Goal: Download file/media

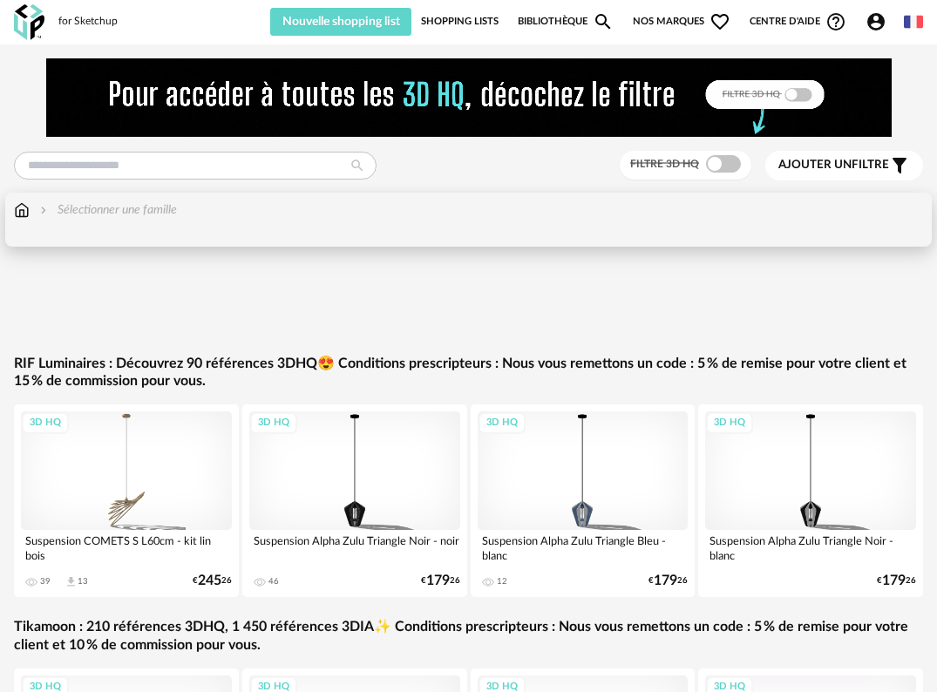
click at [29, 213] on img at bounding box center [22, 209] width 16 height 17
click at [26, 209] on img at bounding box center [22, 209] width 16 height 17
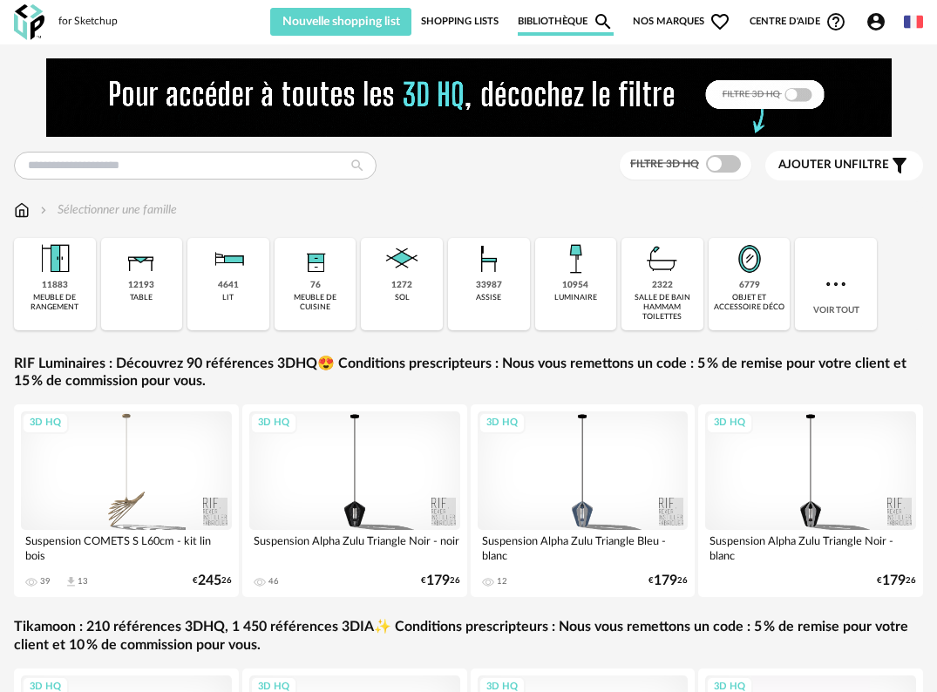
click at [586, 278] on img at bounding box center [576, 259] width 42 height 42
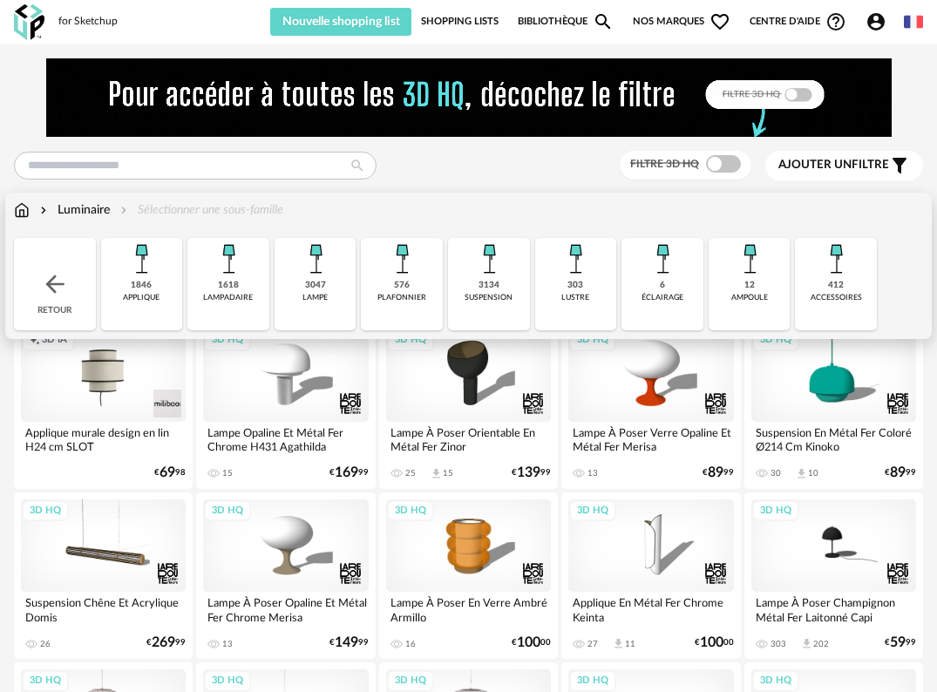
click at [166, 283] on div "1846 applique" at bounding box center [142, 284] width 82 height 92
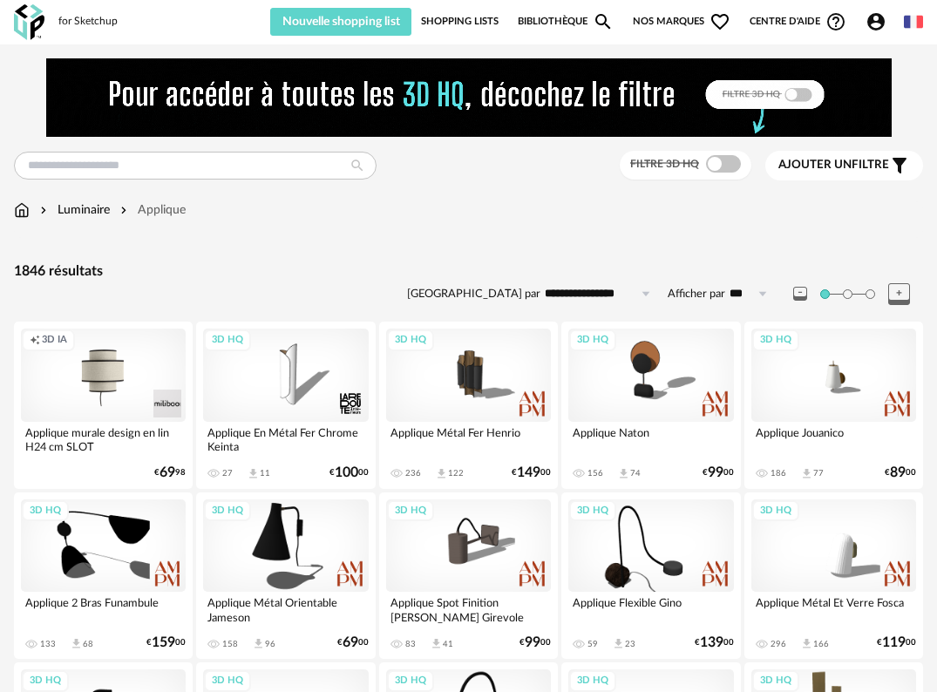
click at [716, 164] on span at bounding box center [723, 163] width 35 height 17
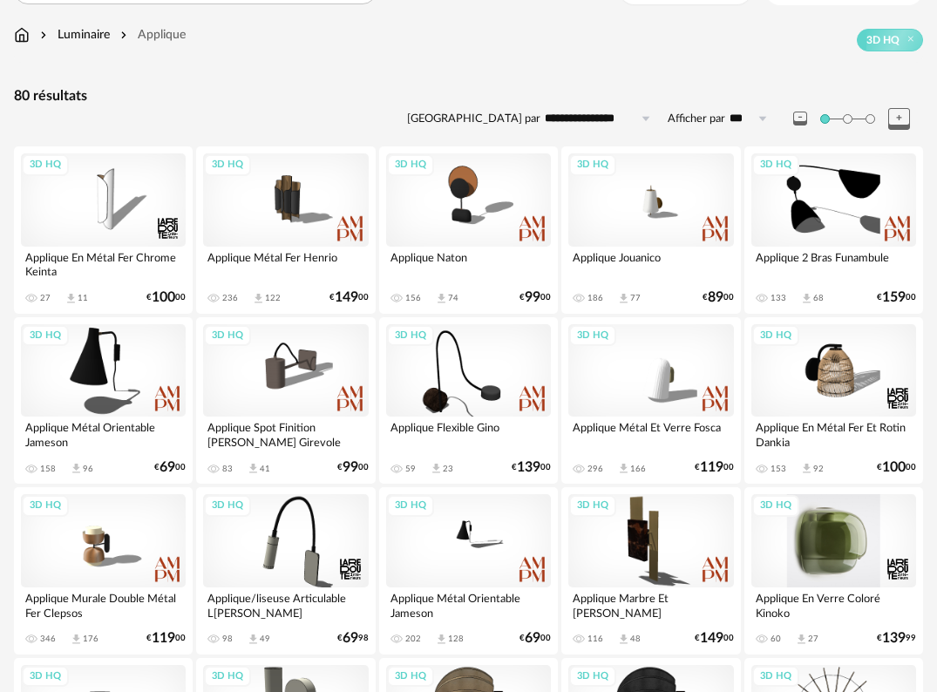
scroll to position [174, 0]
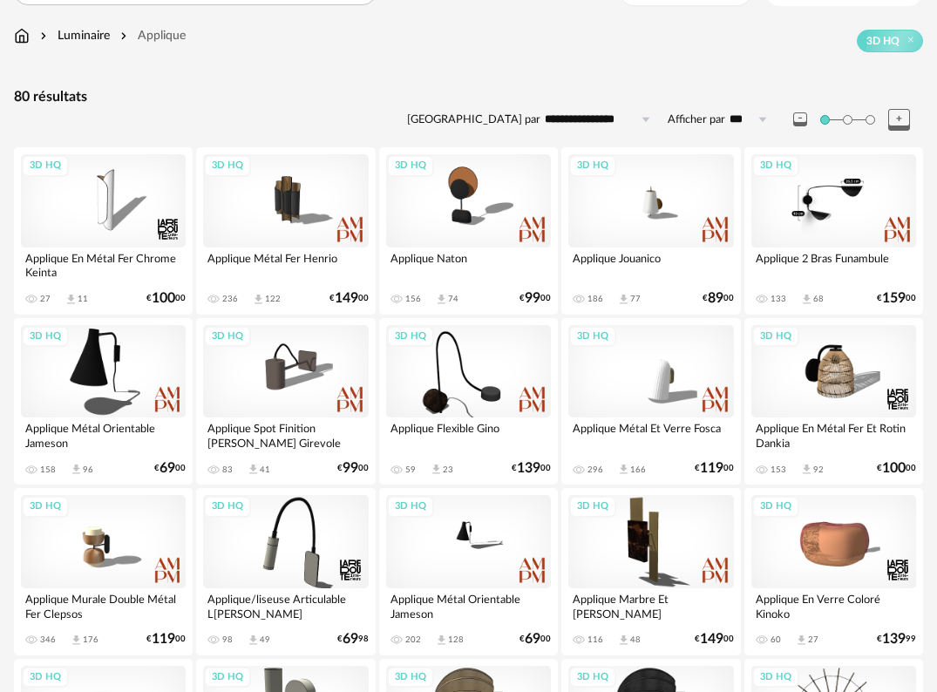
click at [854, 217] on div "3D HQ" at bounding box center [834, 200] width 165 height 93
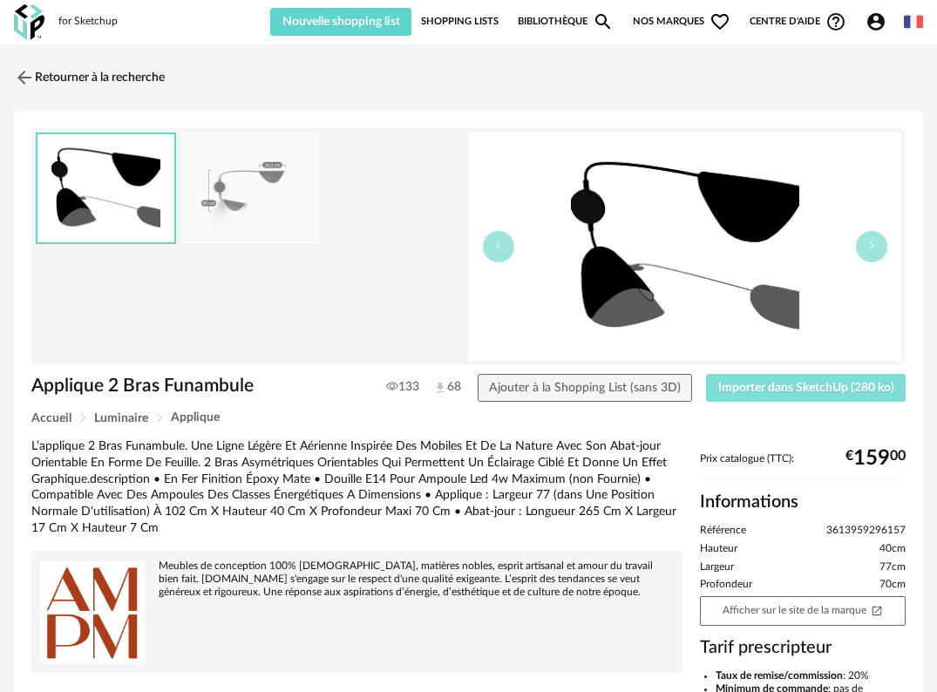
click at [823, 392] on span "Importer dans SketchUp (280 ko)" at bounding box center [807, 388] width 176 height 12
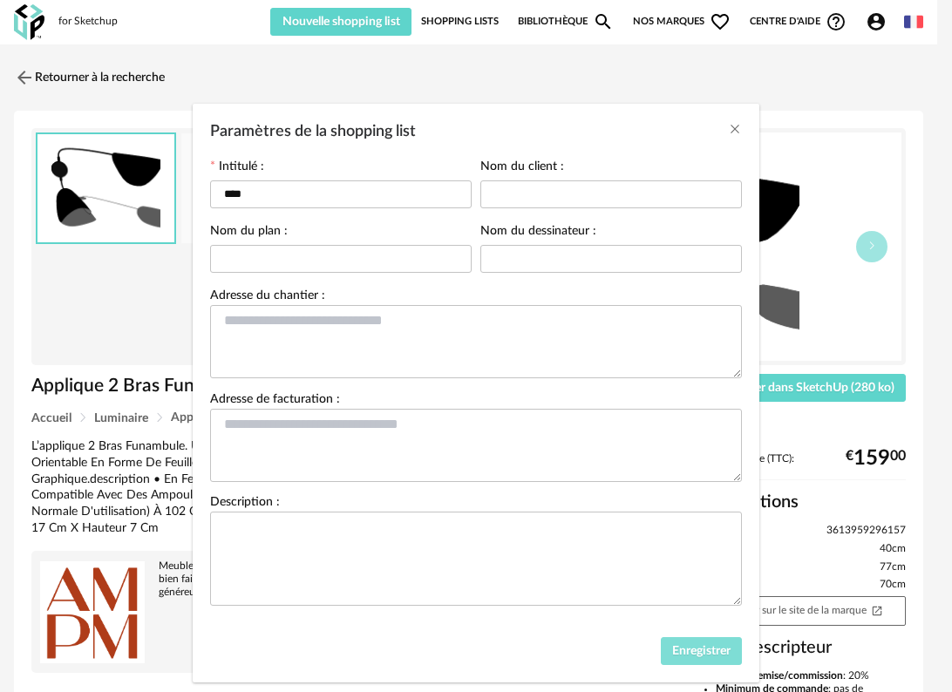
click at [696, 637] on button "Enregistrer" at bounding box center [702, 651] width 82 height 28
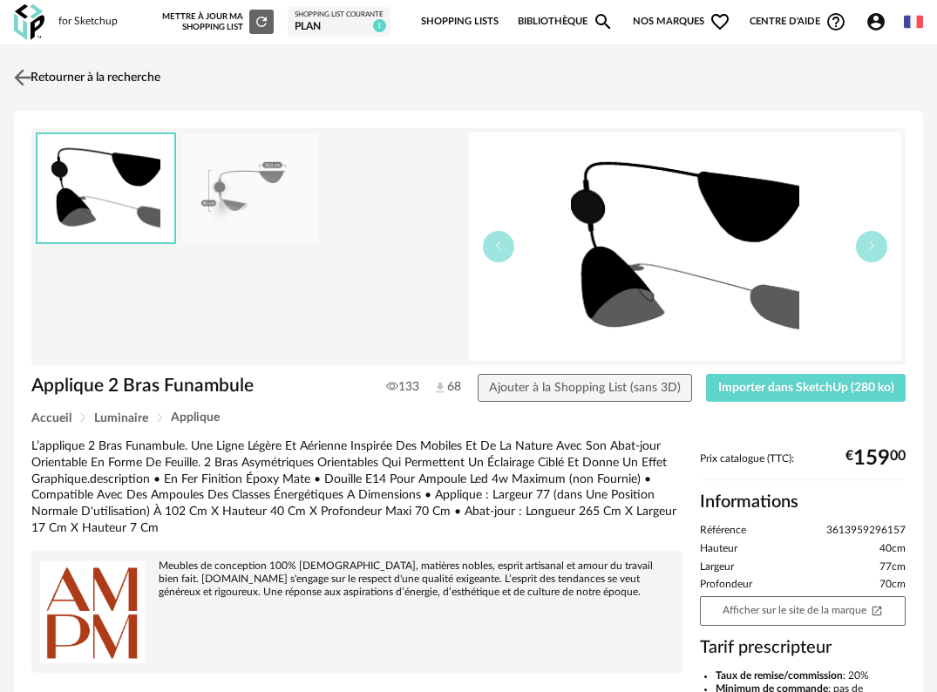
click at [29, 82] on img at bounding box center [22, 77] width 25 height 25
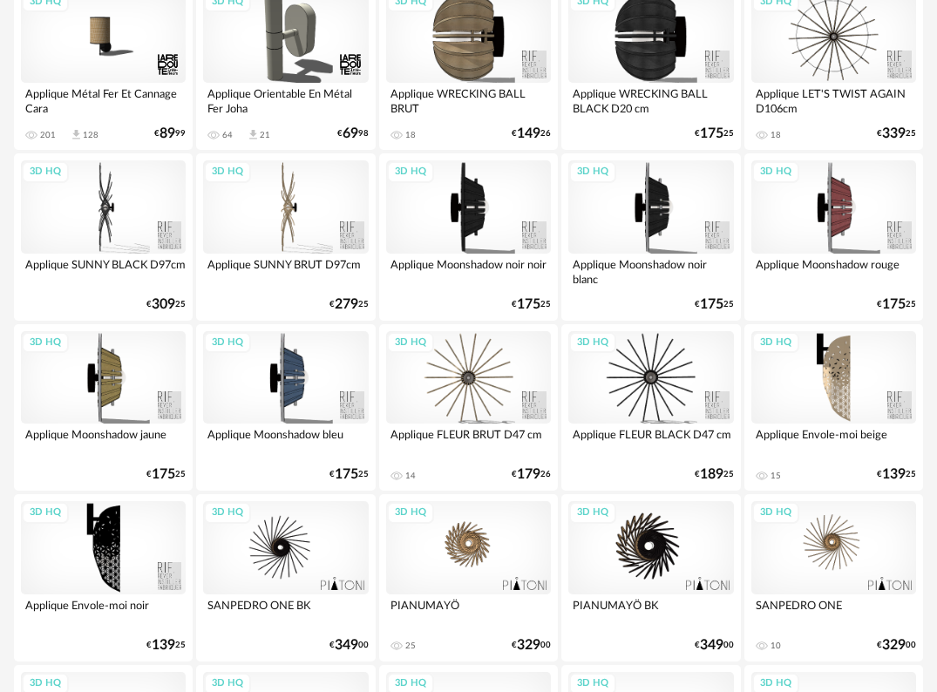
scroll to position [872, 0]
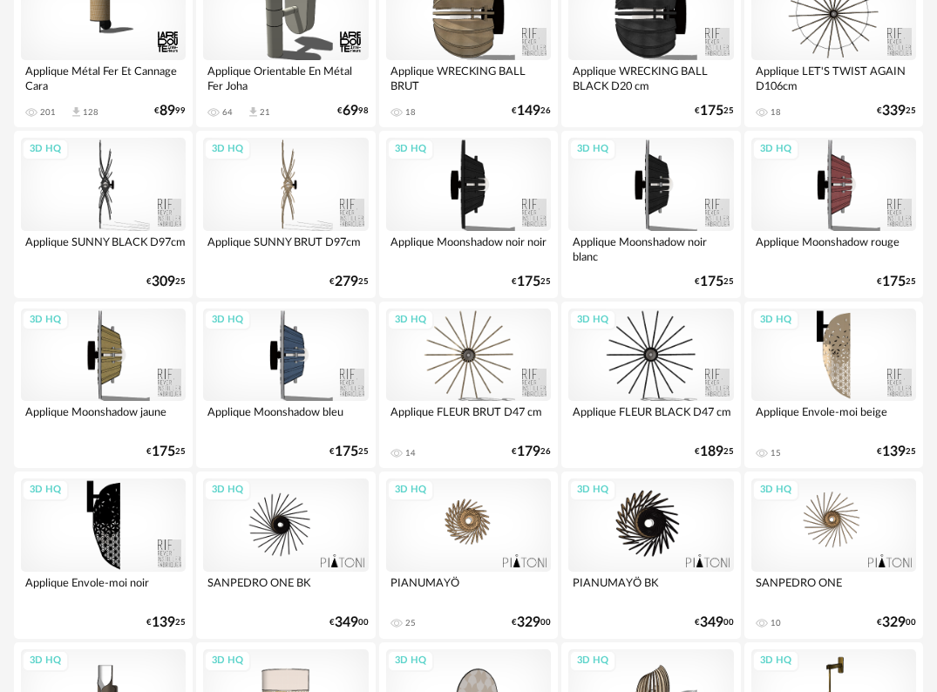
click at [467, 528] on div "3D HQ" at bounding box center [468, 525] width 165 height 93
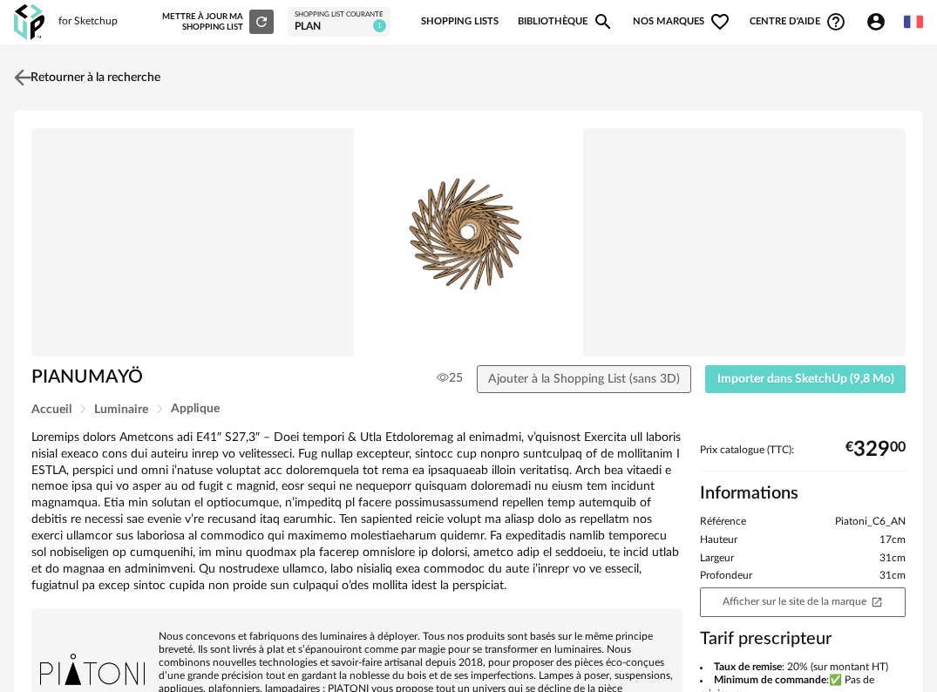
click at [25, 74] on img at bounding box center [22, 77] width 25 height 25
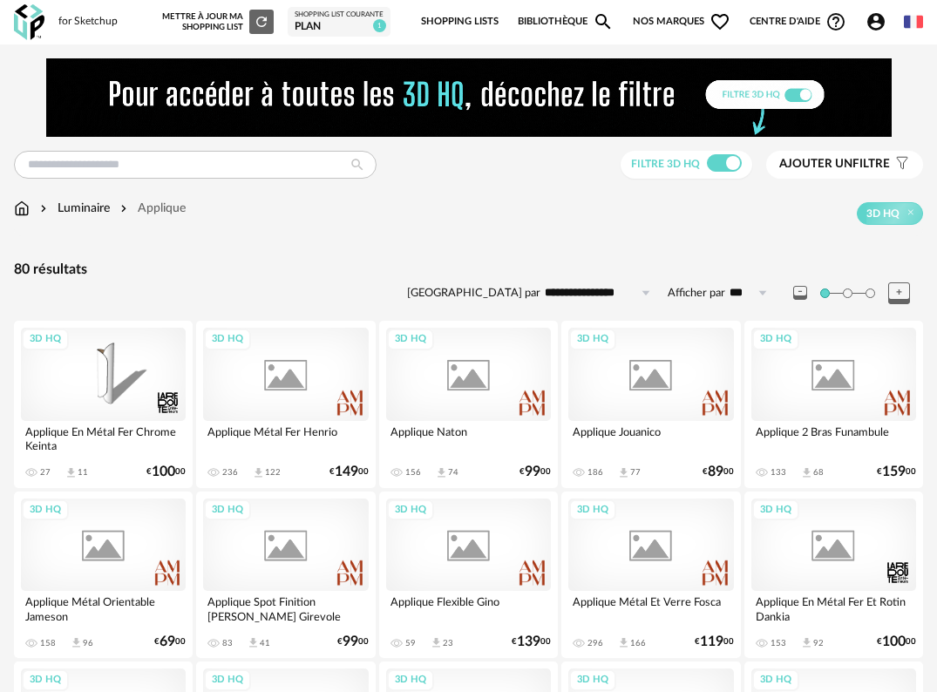
scroll to position [872, 0]
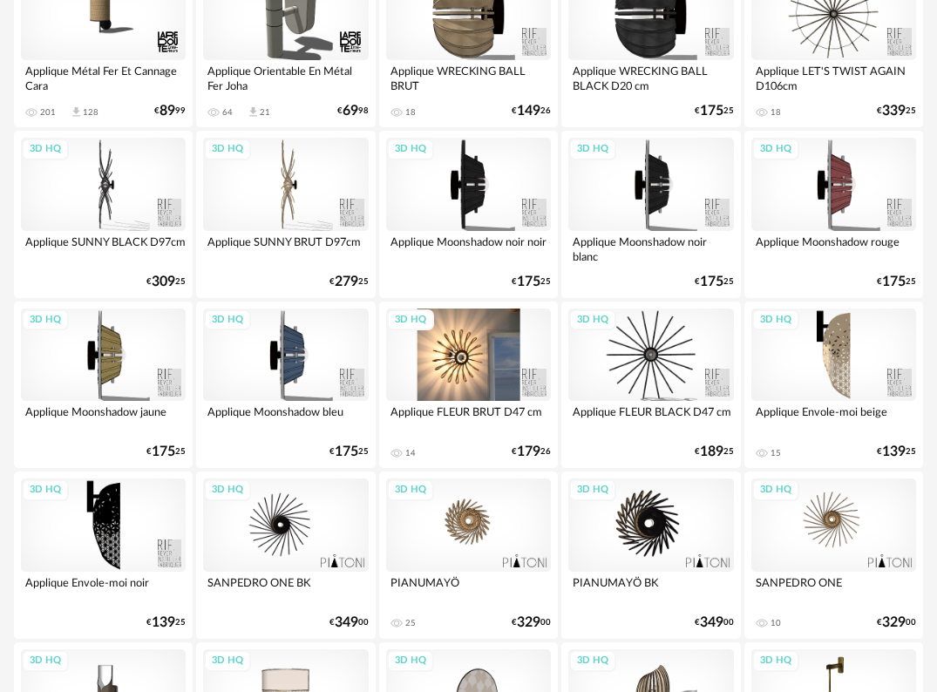
click at [463, 370] on div "3D HQ" at bounding box center [468, 355] width 165 height 93
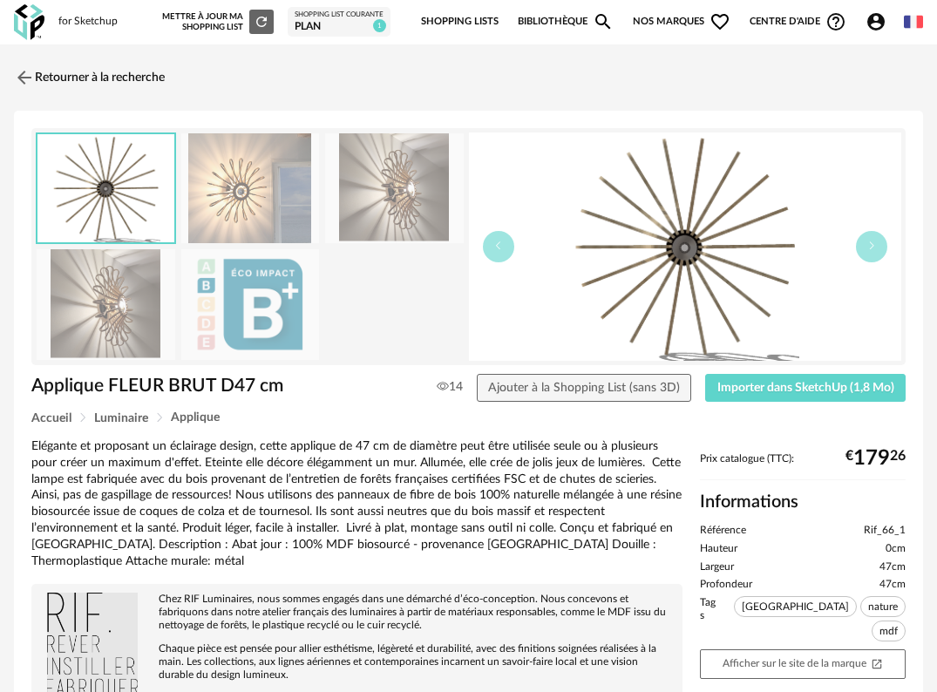
click at [255, 201] on img at bounding box center [250, 188] width 139 height 111
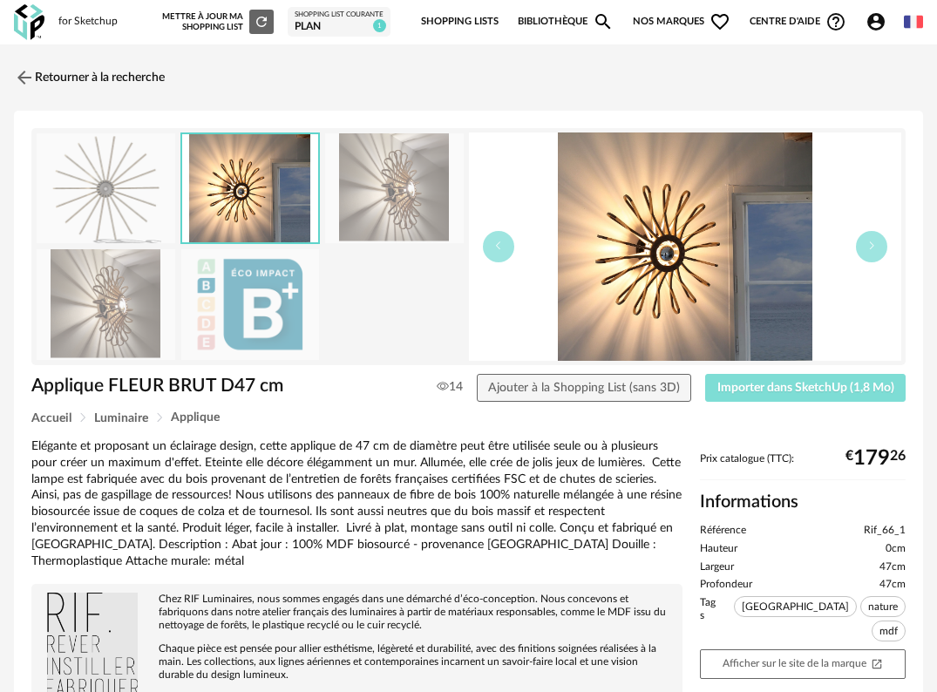
click at [827, 392] on span "Importer dans SketchUp (1,8 Mo)" at bounding box center [806, 388] width 177 height 12
